Goal: Task Accomplishment & Management: Use online tool/utility

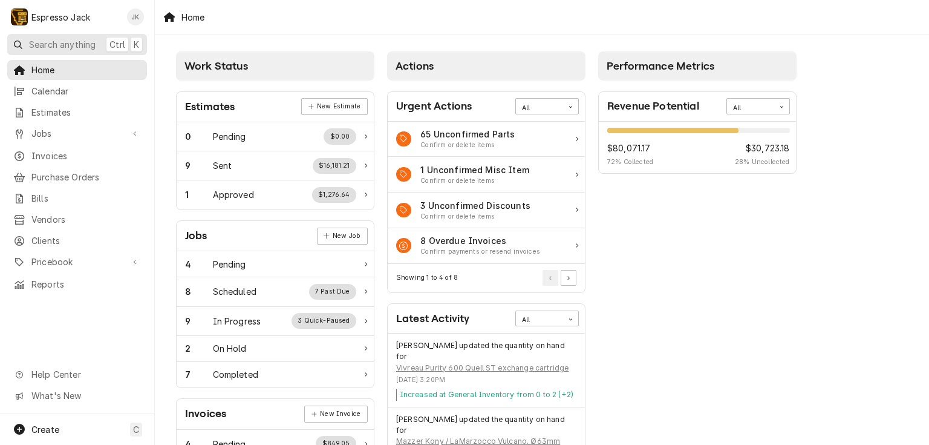
click at [81, 49] on span "Search anything" at bounding box center [62, 44] width 67 height 13
drag, startPoint x: 791, startPoint y: 289, endPoint x: 784, endPoint y: 290, distance: 7.5
click at [791, 289] on body "E Espresso Jack JK Search anything Ctrl K Home Calendar Estimates Jobs Jobs Job…" at bounding box center [464, 222] width 929 height 445
click at [38, 255] on span "Pricebook" at bounding box center [76, 261] width 91 height 13
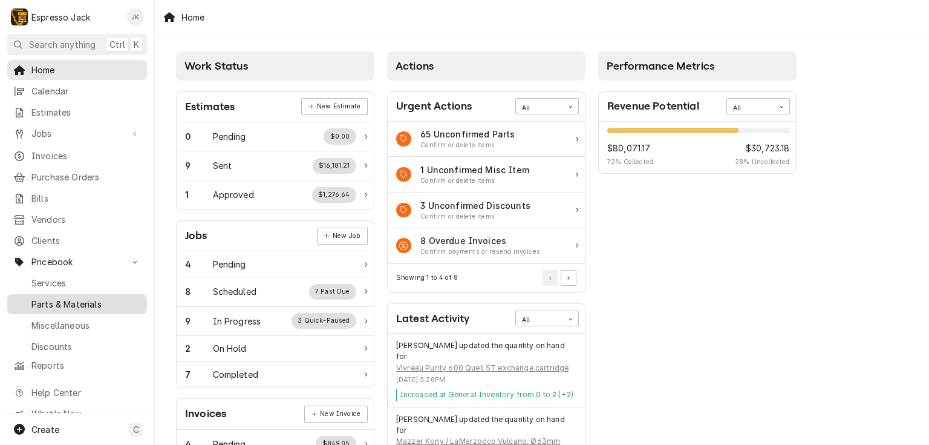
click at [49, 300] on span "Parts & Materials" at bounding box center [85, 304] width 109 height 13
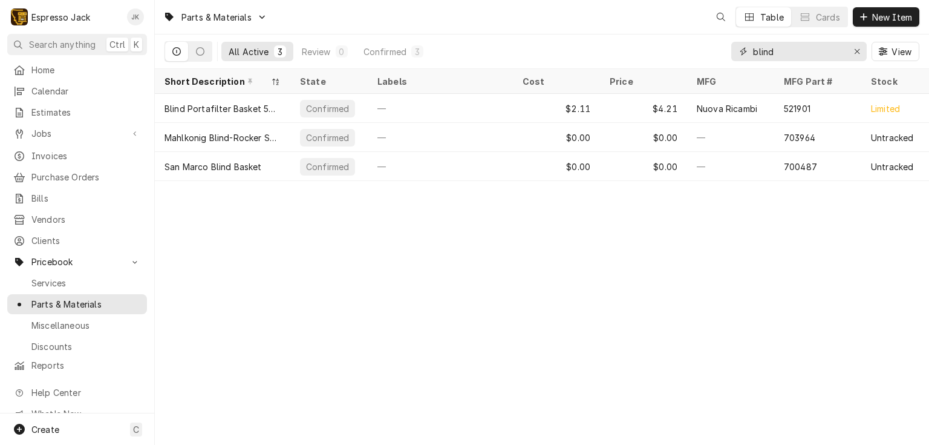
click at [786, 58] on input "blind" at bounding box center [798, 51] width 91 height 19
drag, startPoint x: 789, startPoint y: 51, endPoint x: 705, endPoint y: 48, distance: 84.1
click at [705, 48] on div "All Active 3 Review 0 Confirmed 3 blind View" at bounding box center [542, 51] width 755 height 34
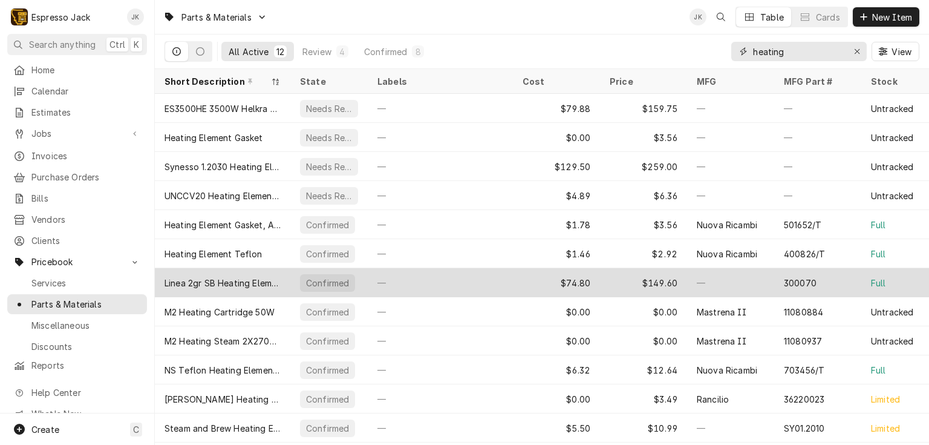
type input "heating"
click at [247, 281] on div "Linea 2gr SB Heating Element 3kw" at bounding box center [223, 282] width 116 height 13
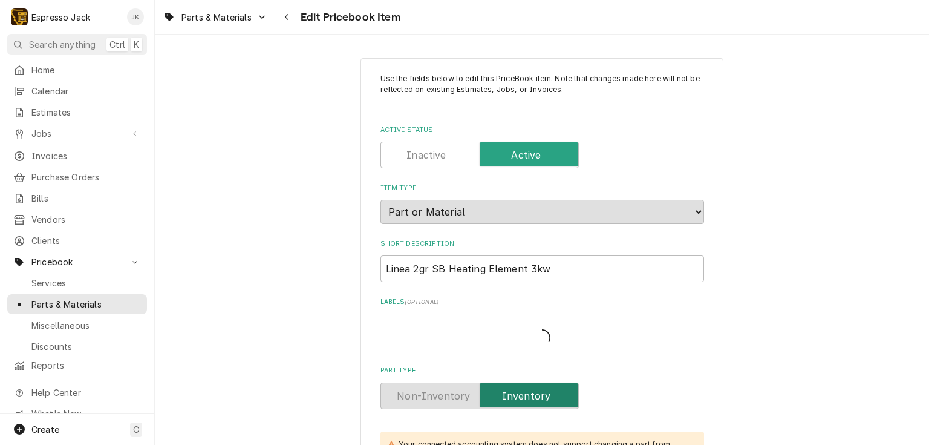
type textarea "x"
